Goal: Find specific page/section: Find specific page/section

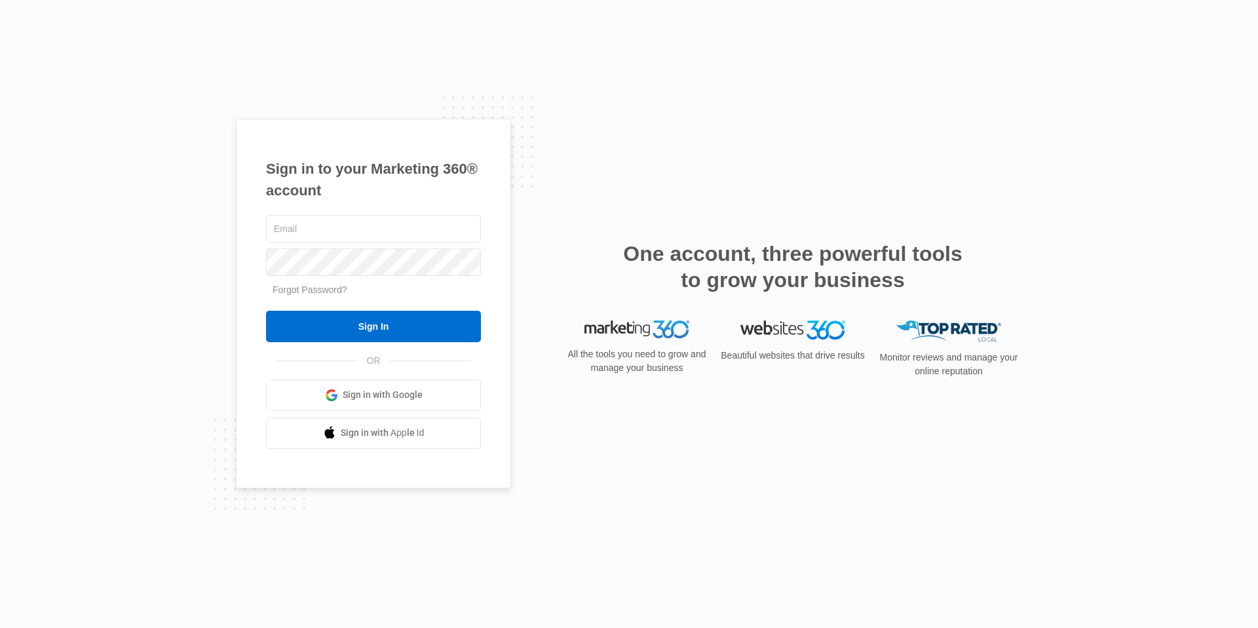
type input "[PERSON_NAME][EMAIL_ADDRESS][PERSON_NAME][DOMAIN_NAME]"
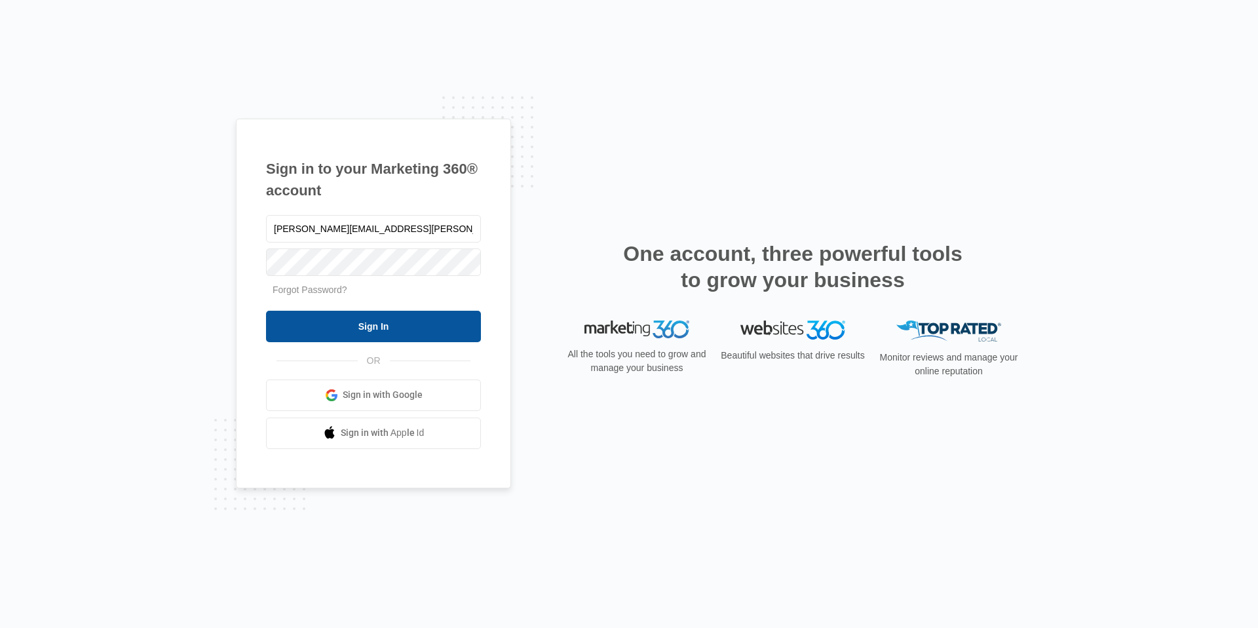
click at [347, 321] on input "Sign In" at bounding box center [373, 326] width 215 height 31
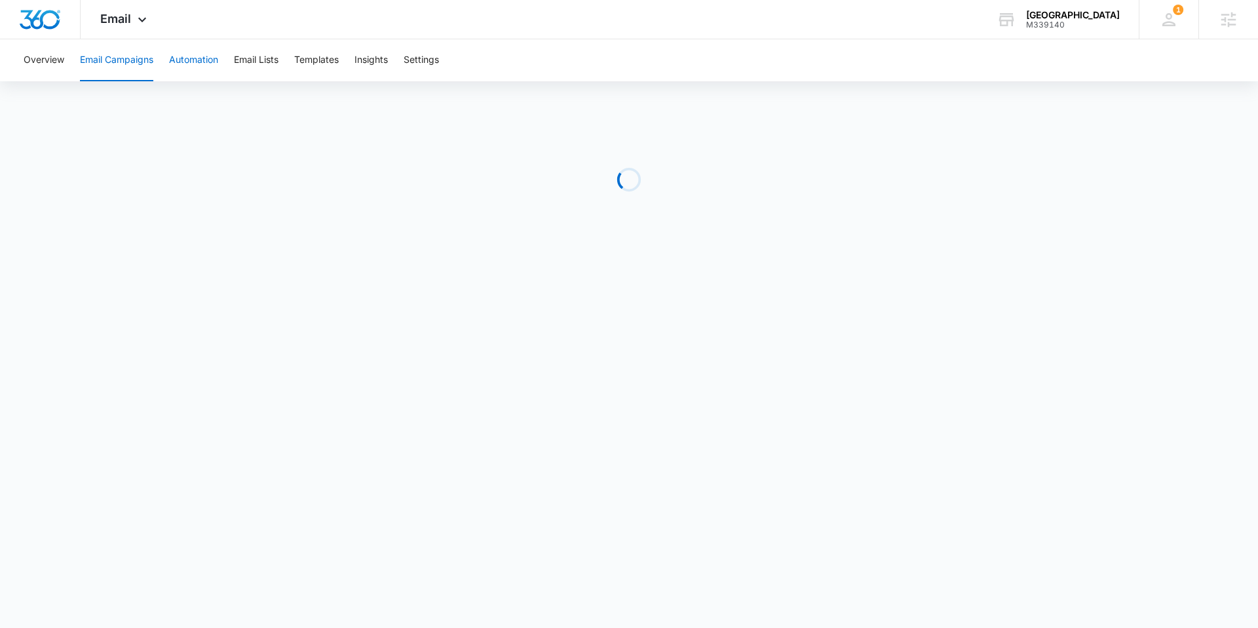
click at [192, 50] on button "Automation" at bounding box center [193, 60] width 49 height 42
